Goal: Information Seeking & Learning: Find specific fact

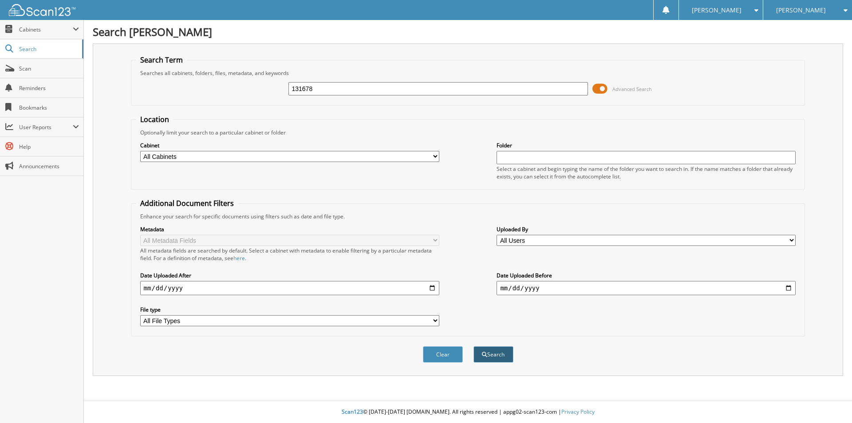
type input "131678"
click at [506, 355] on button "Search" at bounding box center [494, 354] width 40 height 16
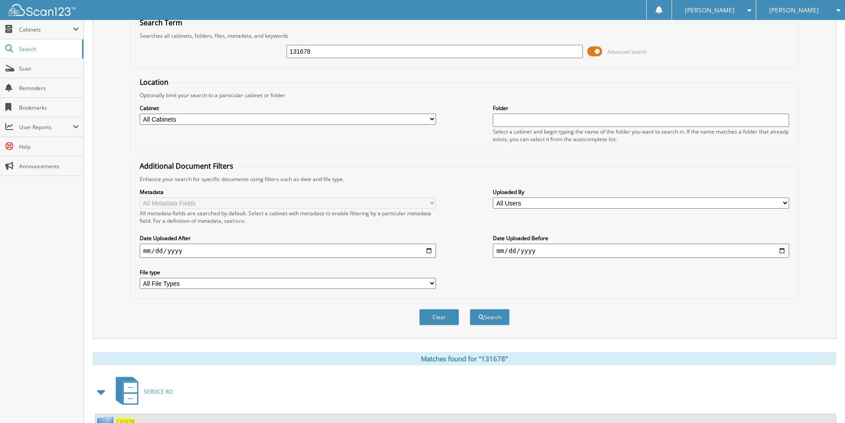
scroll to position [108, 0]
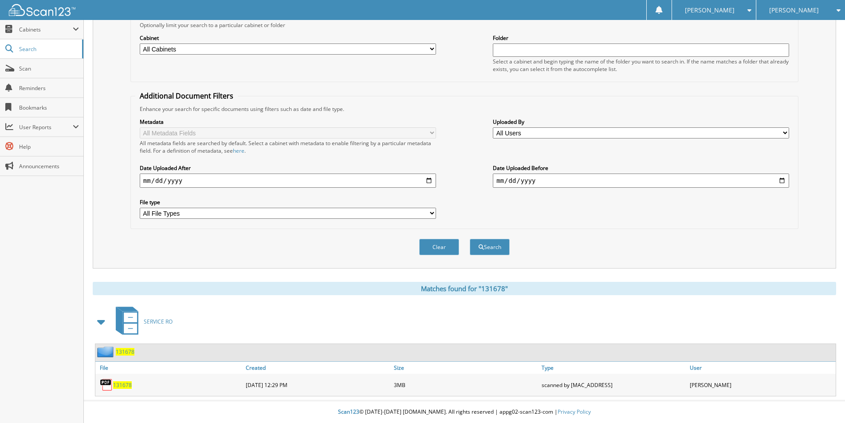
click at [125, 384] on span "131678" at bounding box center [122, 385] width 19 height 8
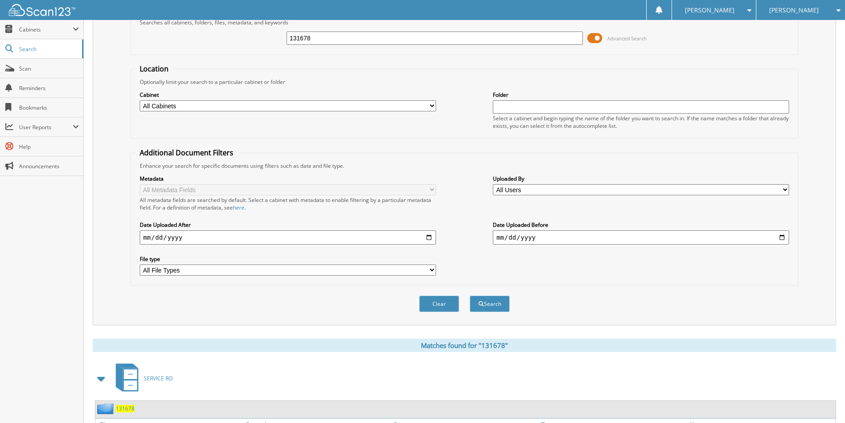
scroll to position [0, 0]
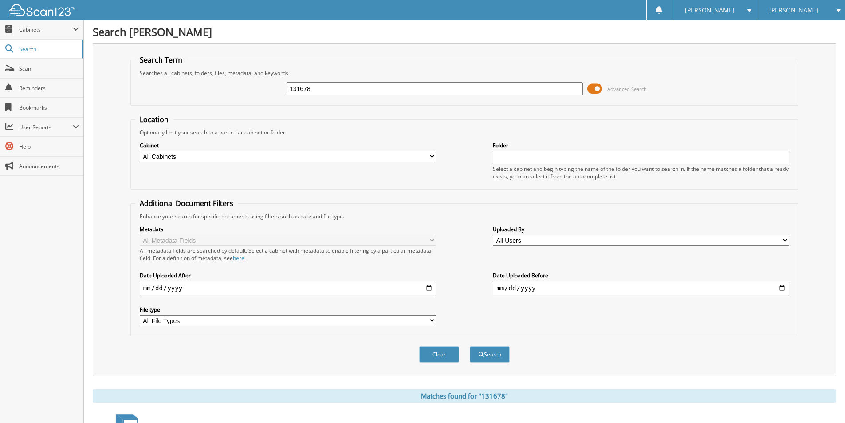
drag, startPoint x: 337, startPoint y: 90, endPoint x: 162, endPoint y: 78, distance: 175.3
click at [162, 78] on div "131678 Advanced Search" at bounding box center [464, 89] width 659 height 24
type input "131475"
click at [479, 346] on div "Search" at bounding box center [490, 354] width 42 height 18
click at [476, 358] on button "Search" at bounding box center [490, 354] width 40 height 16
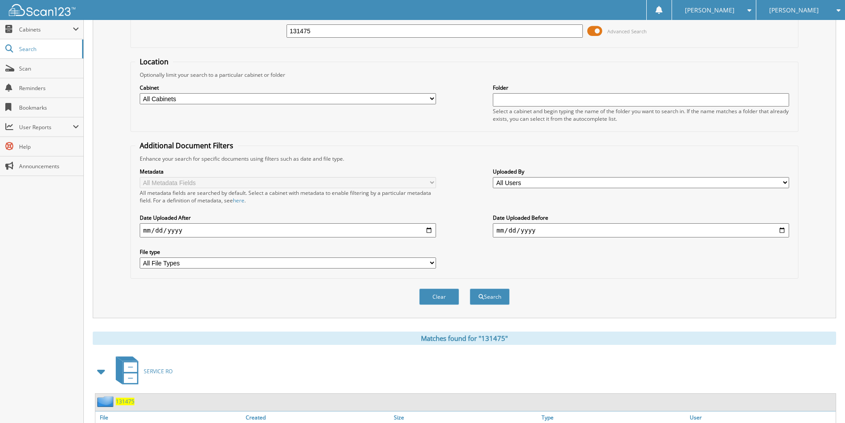
scroll to position [108, 0]
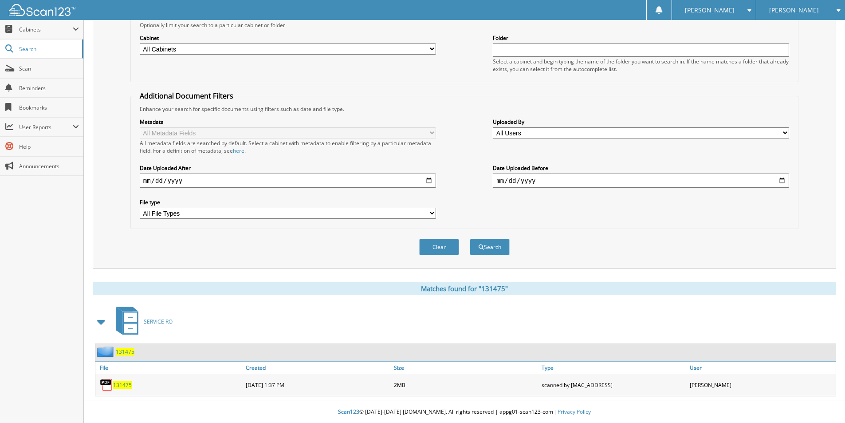
click at [117, 384] on span "131475" at bounding box center [122, 385] width 19 height 8
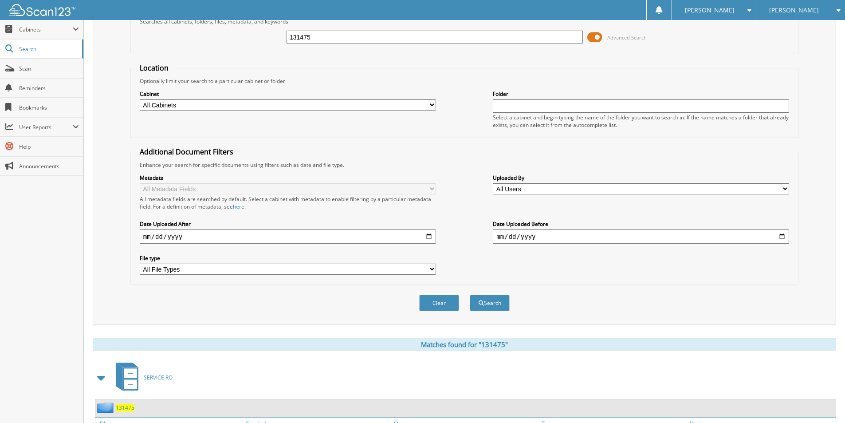
scroll to position [0, 0]
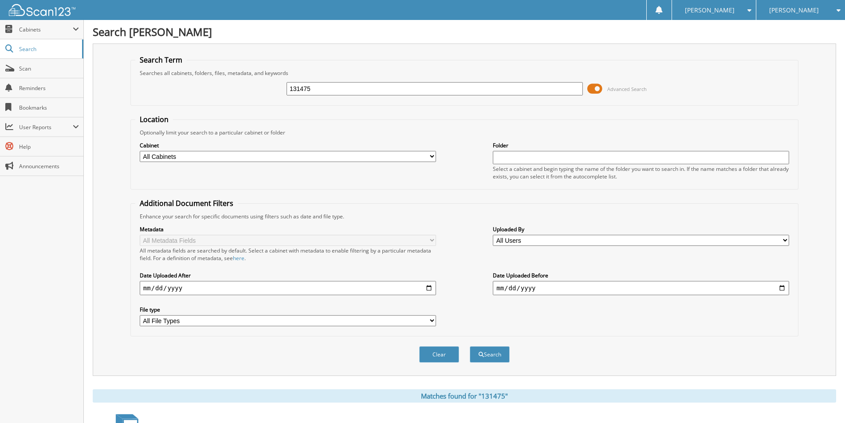
drag, startPoint x: 336, startPoint y: 89, endPoint x: 149, endPoint y: 73, distance: 187.5
click at [151, 73] on fieldset "Search Term Searches all cabinets, folders, files, metadata, and keywords 13147…" at bounding box center [464, 80] width 668 height 51
type input "131526"
click at [503, 356] on button "Search" at bounding box center [490, 354] width 40 height 16
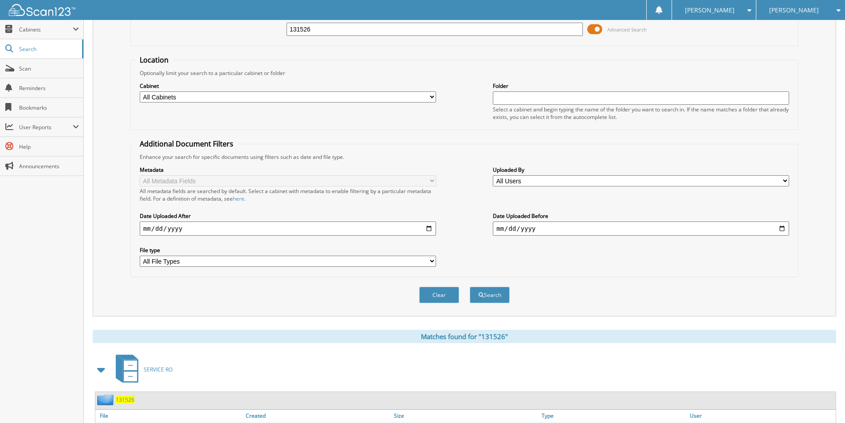
scroll to position [108, 0]
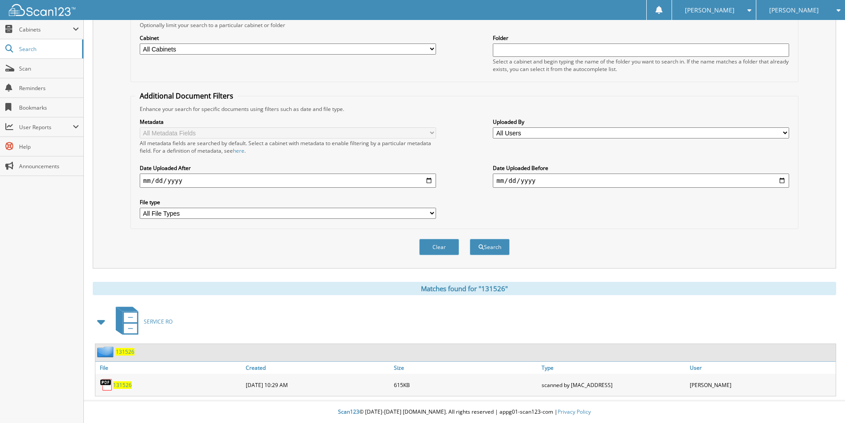
click at [126, 383] on span "131526" at bounding box center [122, 385] width 19 height 8
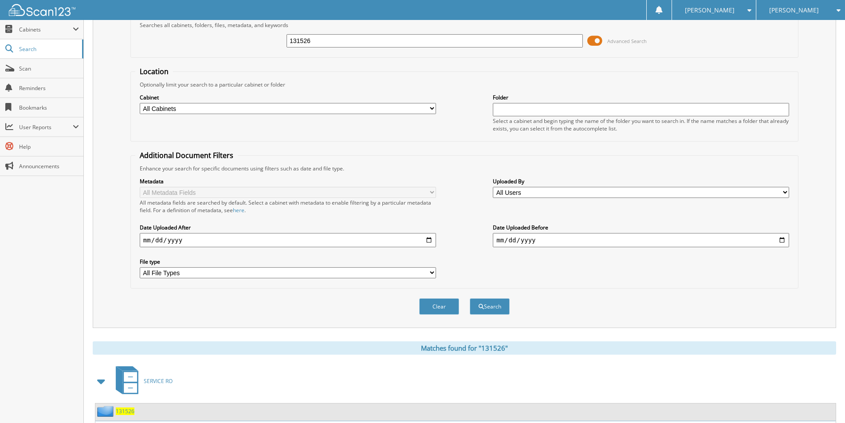
scroll to position [0, 0]
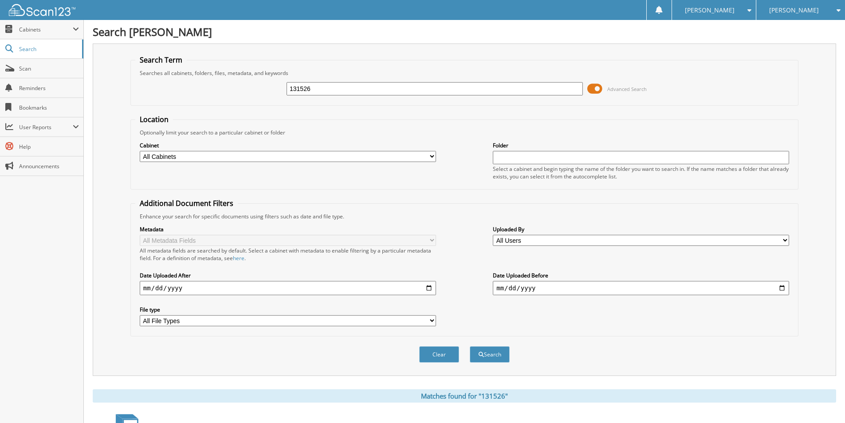
drag, startPoint x: 324, startPoint y: 91, endPoint x: 243, endPoint y: 87, distance: 80.9
click at [243, 87] on div "131526 Advanced Search" at bounding box center [464, 89] width 659 height 24
type input "131526"
click at [483, 355] on button "Search" at bounding box center [490, 354] width 40 height 16
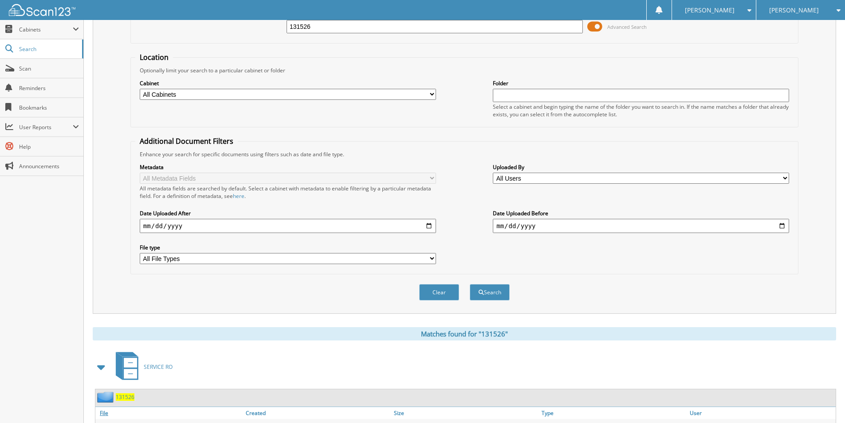
scroll to position [108, 0]
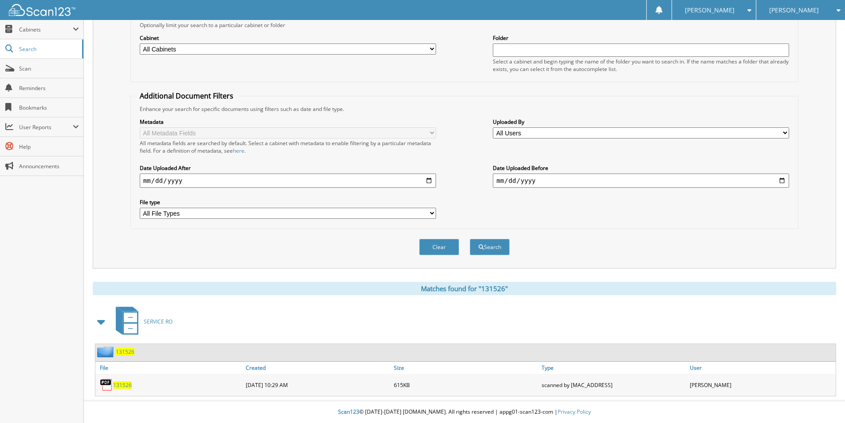
click at [121, 385] on span "131526" at bounding box center [122, 385] width 19 height 8
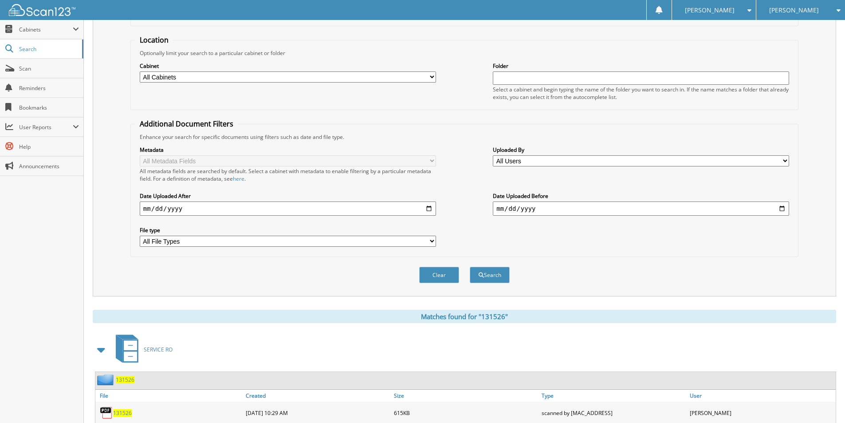
scroll to position [0, 0]
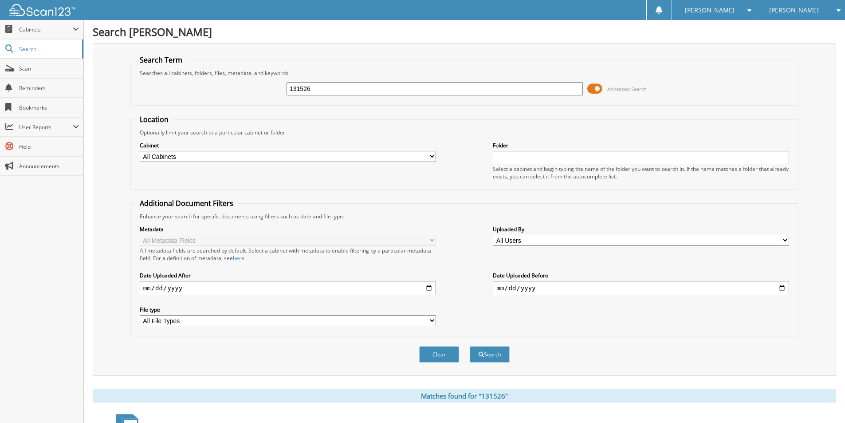
drag, startPoint x: 338, startPoint y: 88, endPoint x: 198, endPoint y: 83, distance: 139.5
click at [198, 83] on div "131526 Advanced Search" at bounding box center [464, 89] width 659 height 24
type input "131475"
click at [492, 352] on button "Search" at bounding box center [490, 354] width 40 height 16
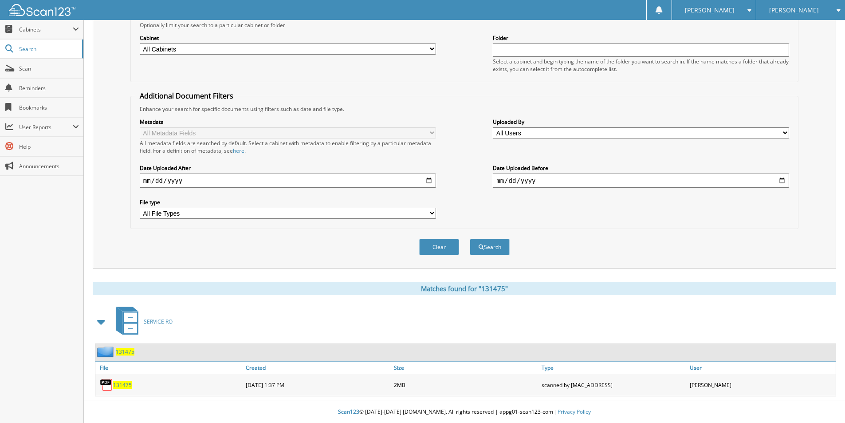
click at [126, 387] on span "131475" at bounding box center [122, 385] width 19 height 8
